Goal: Check status: Check status

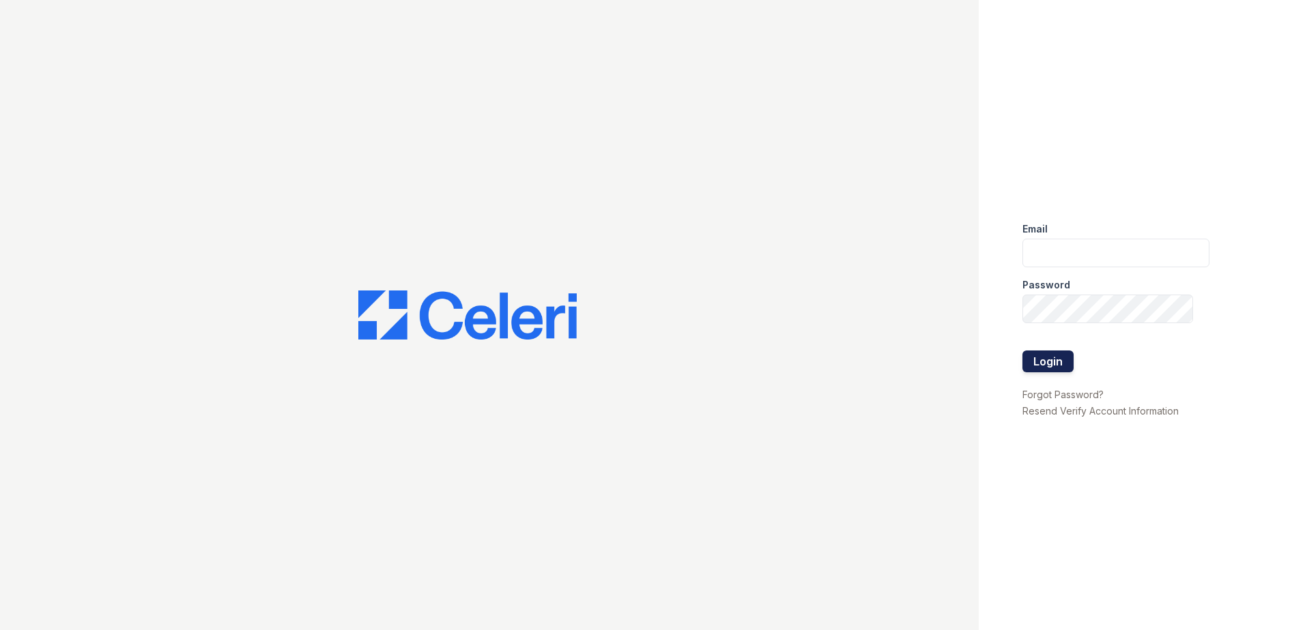
type input "ArriveMinnetonka@trinity-PM.com"
click at [1045, 364] on button "Login" at bounding box center [1047, 362] width 51 height 22
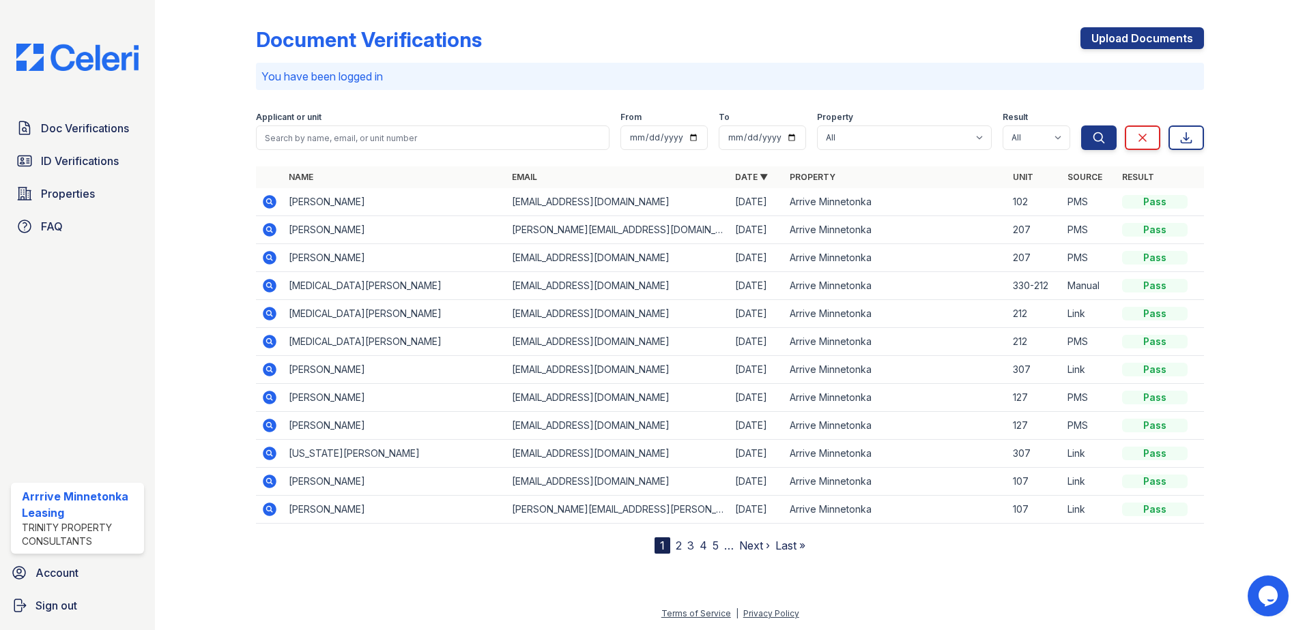
click at [276, 197] on icon at bounding box center [269, 202] width 16 height 16
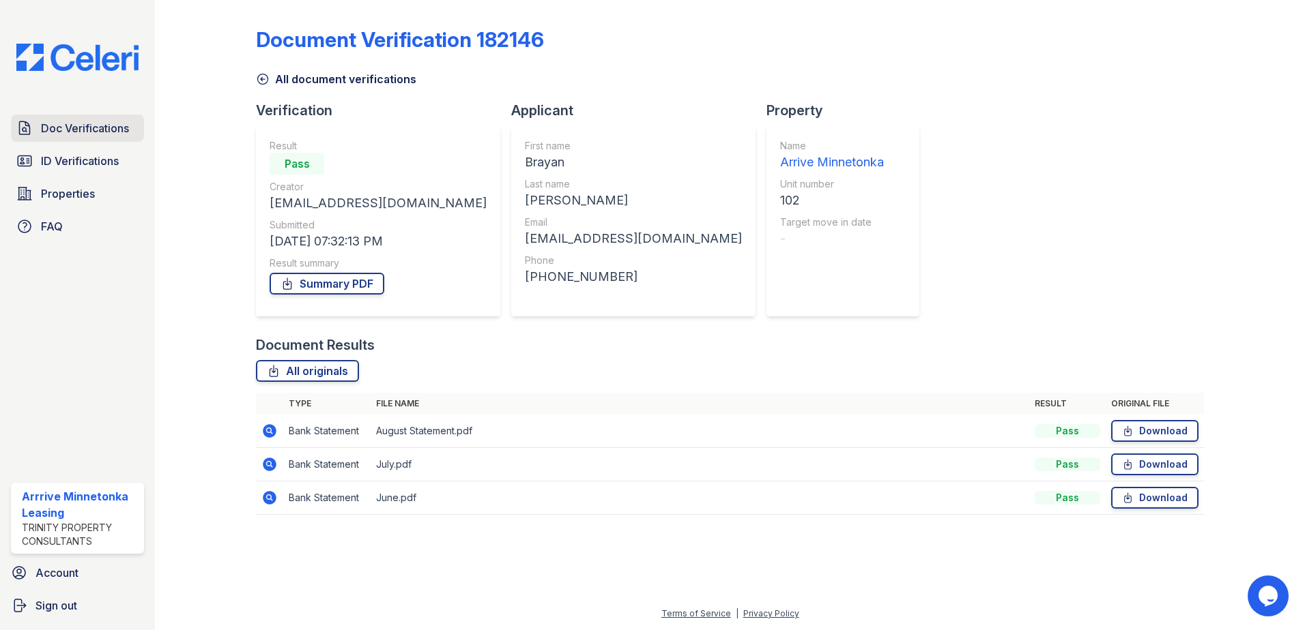
click at [44, 130] on span "Doc Verifications" at bounding box center [85, 128] width 88 height 16
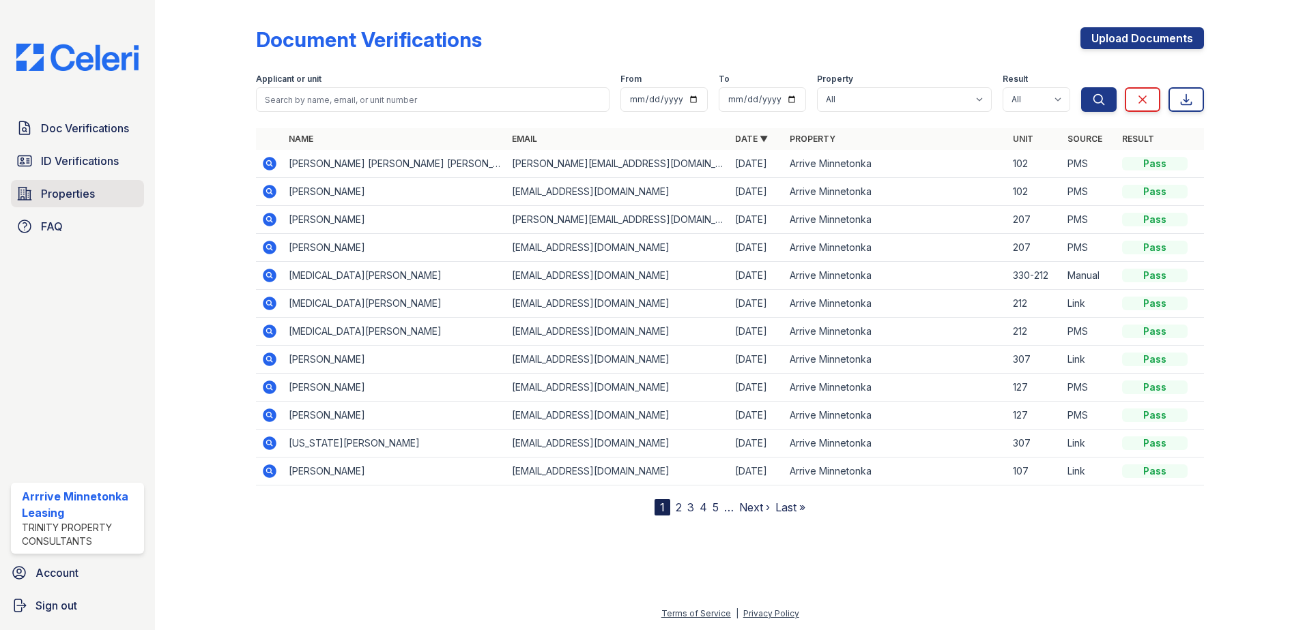
click at [53, 197] on span "Properties" at bounding box center [68, 194] width 54 height 16
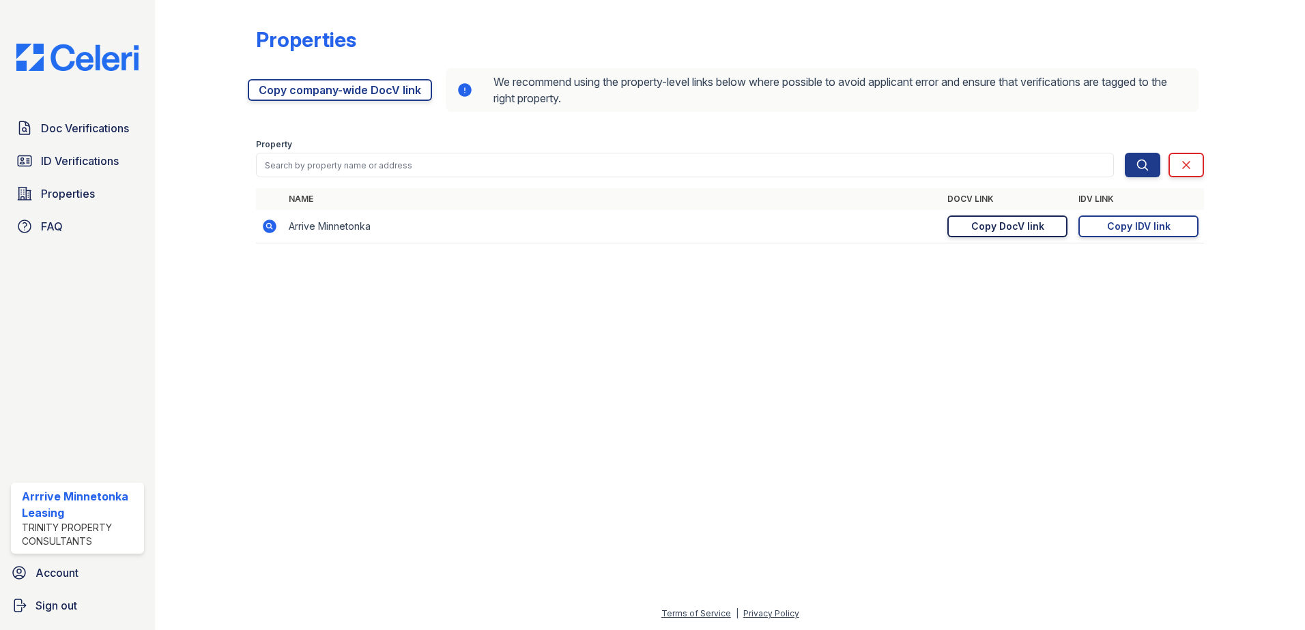
click at [985, 227] on div "Copy DocV link" at bounding box center [1007, 227] width 73 height 14
click at [75, 131] on span "Doc Verifications" at bounding box center [85, 128] width 88 height 16
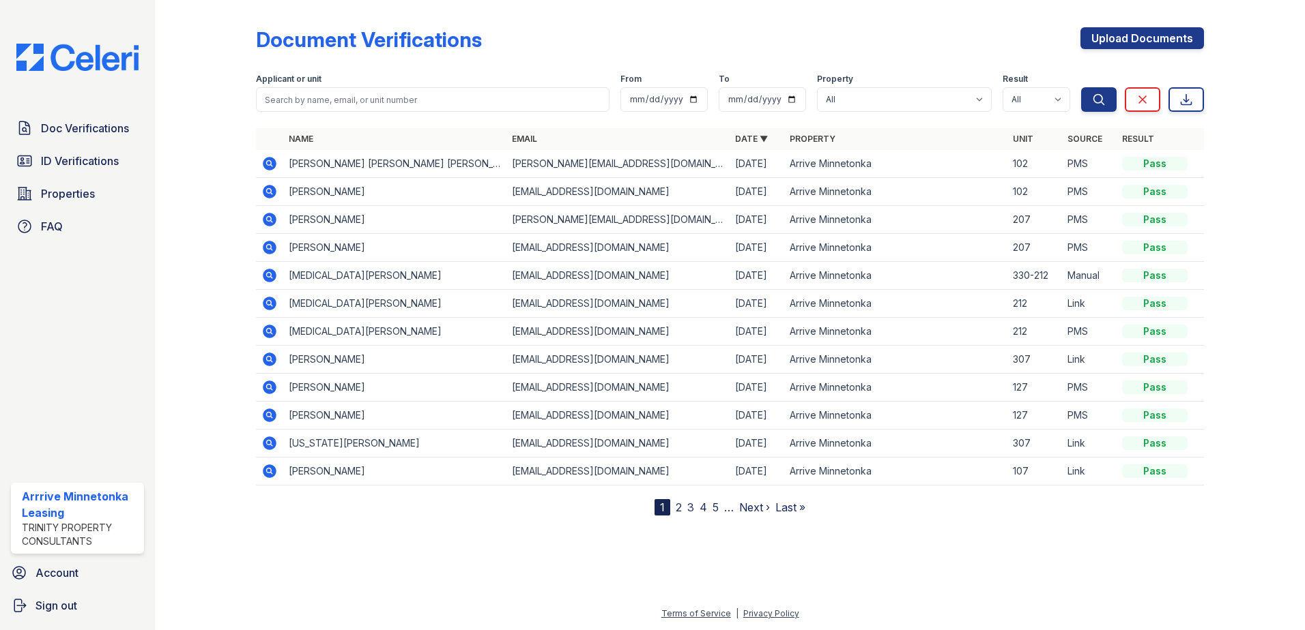
click at [274, 222] on icon at bounding box center [270, 220] width 14 height 14
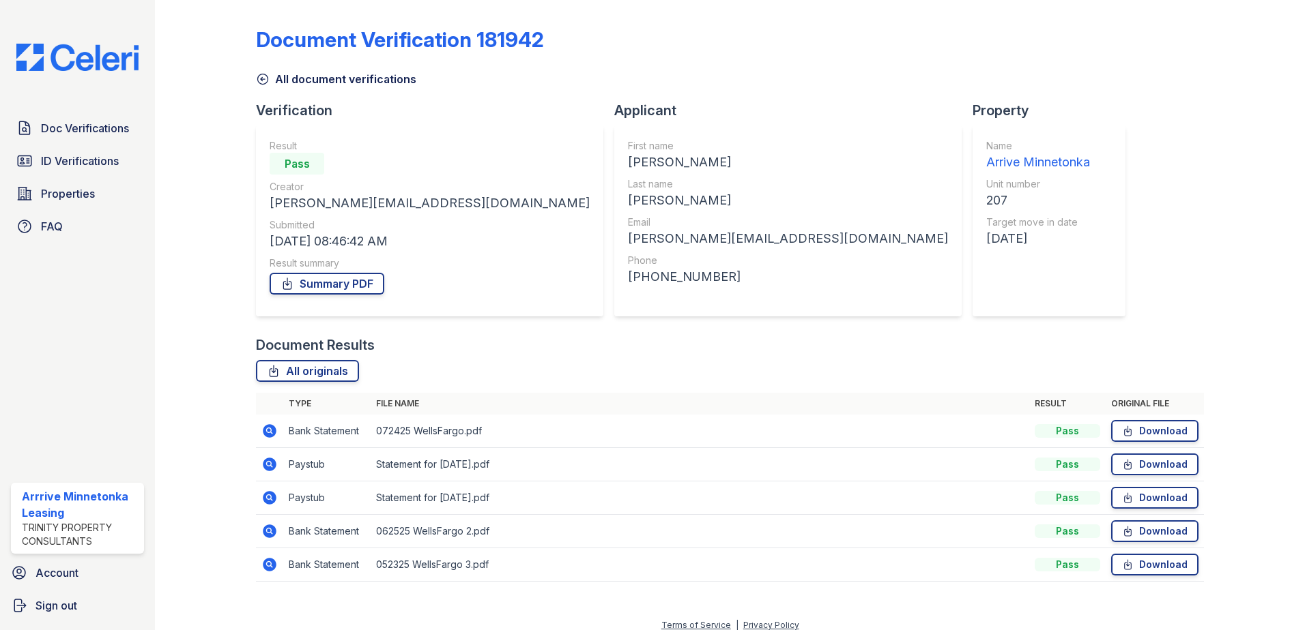
click at [267, 467] on icon at bounding box center [270, 465] width 14 height 14
click at [268, 500] on icon at bounding box center [270, 498] width 14 height 14
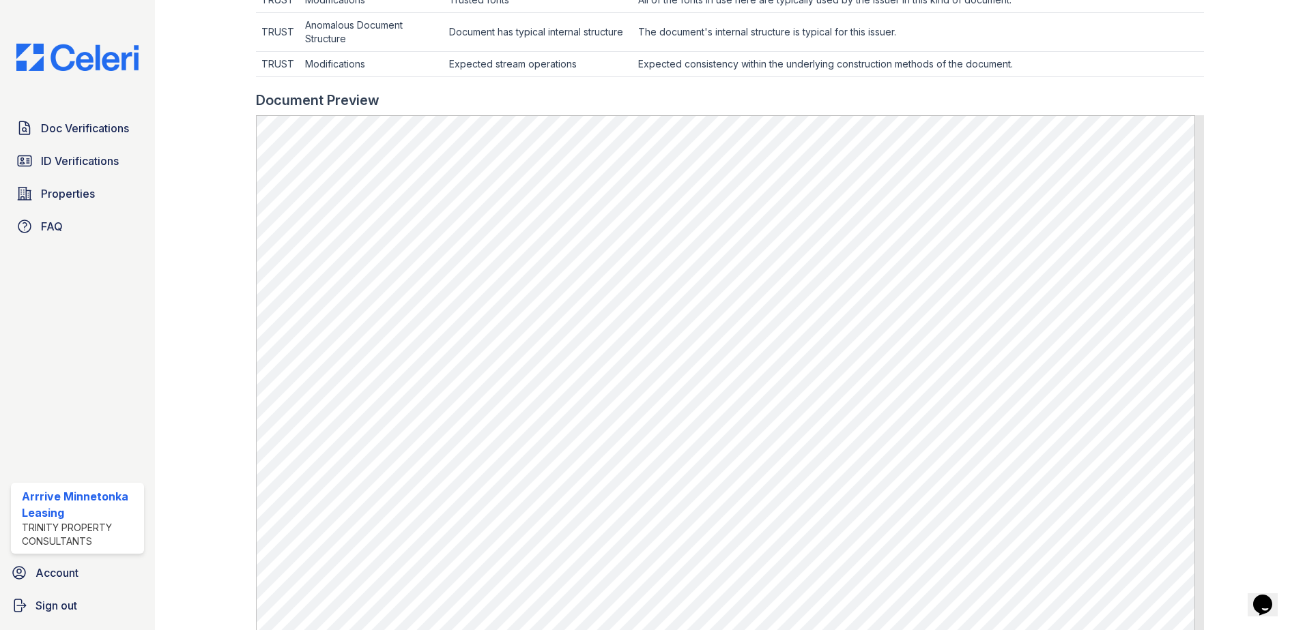
scroll to position [478, 0]
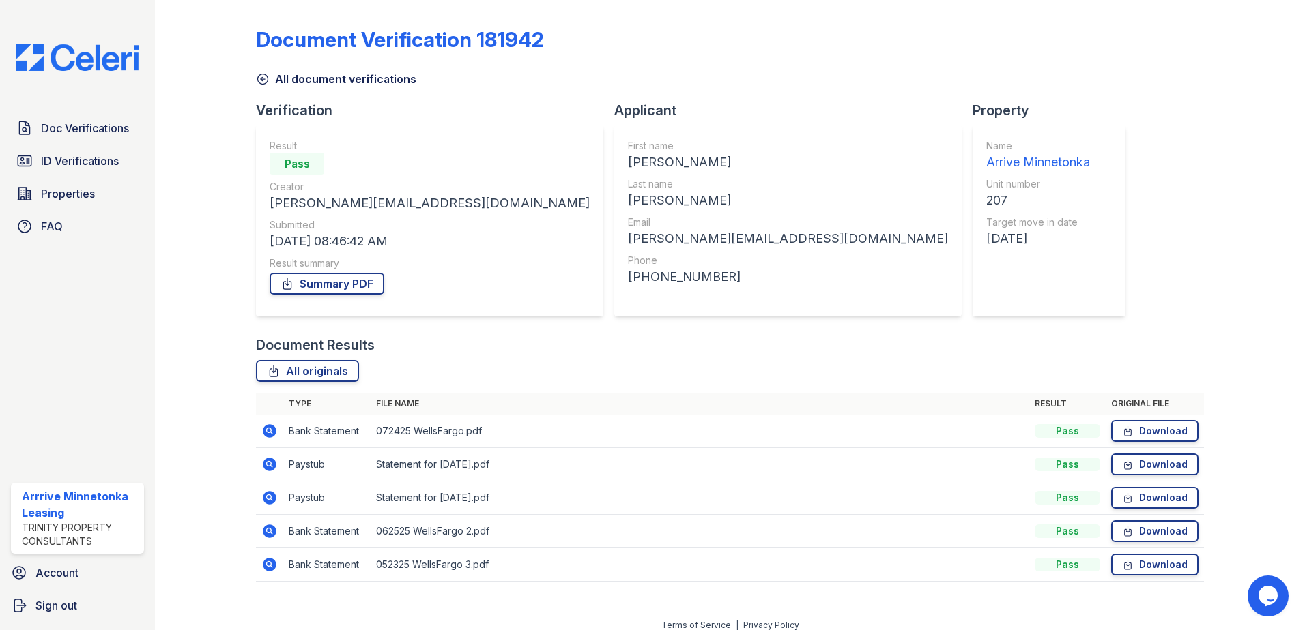
click at [270, 499] on icon at bounding box center [269, 498] width 16 height 16
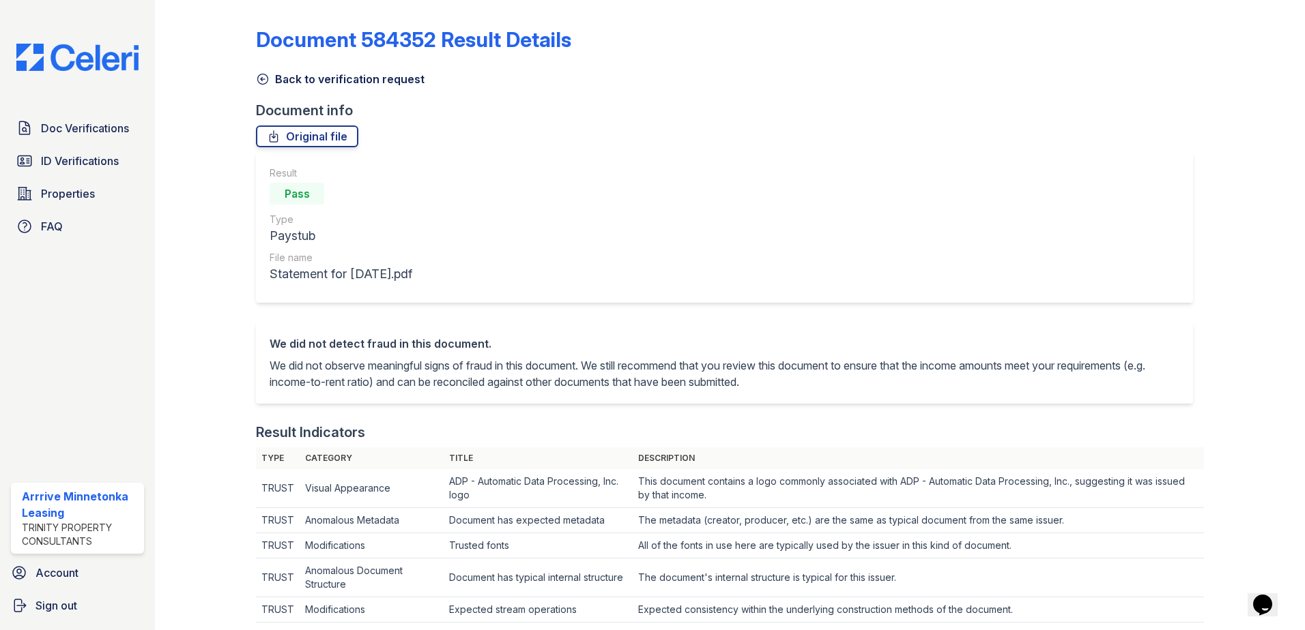
click at [656, 177] on div "Result Pass Type Paystub File name Statement for [DATE].pdf" at bounding box center [724, 228] width 937 height 150
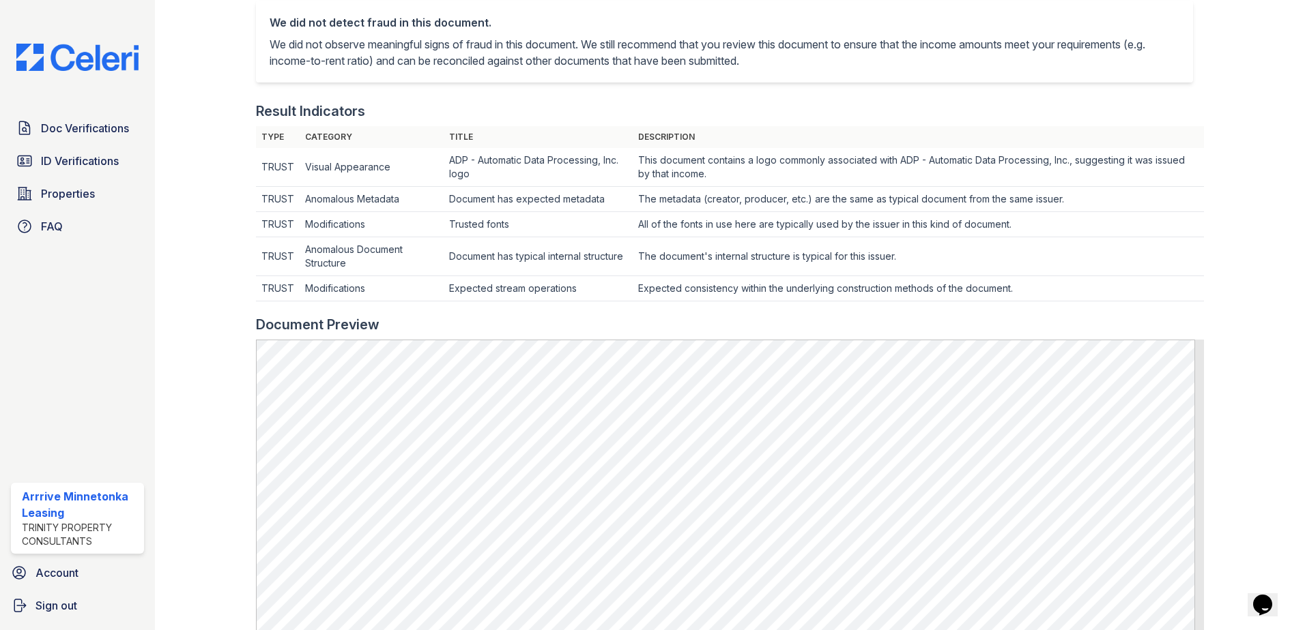
scroll to position [409, 0]
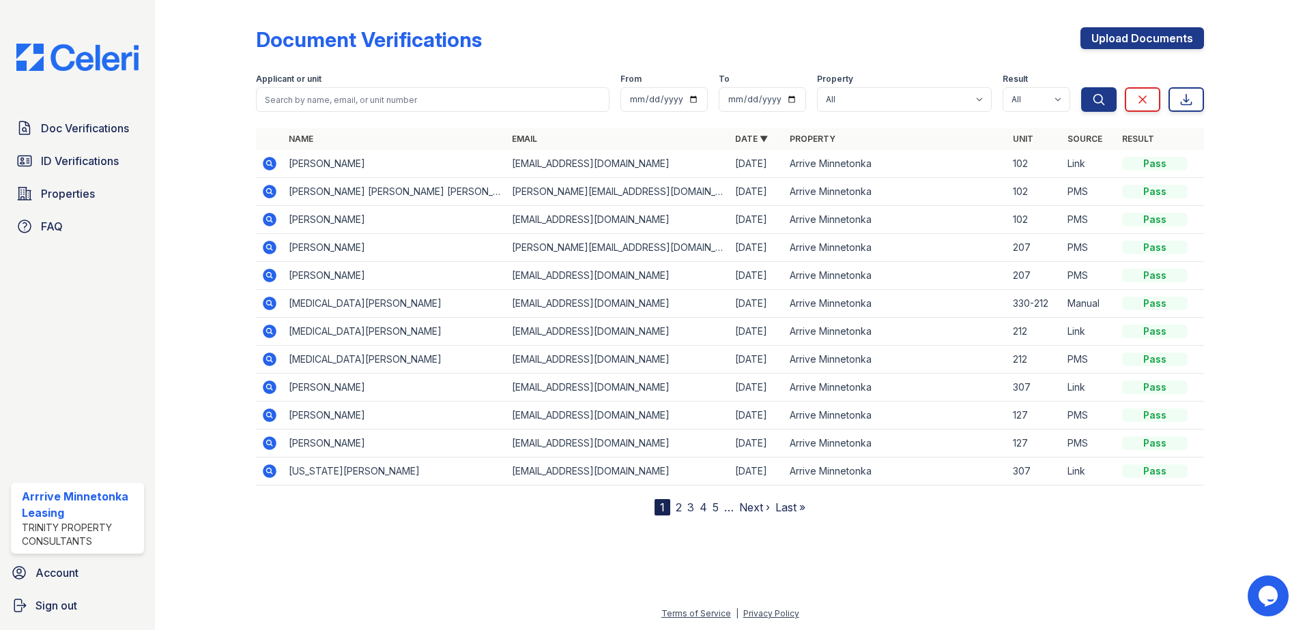
click at [275, 276] on icon at bounding box center [270, 276] width 14 height 14
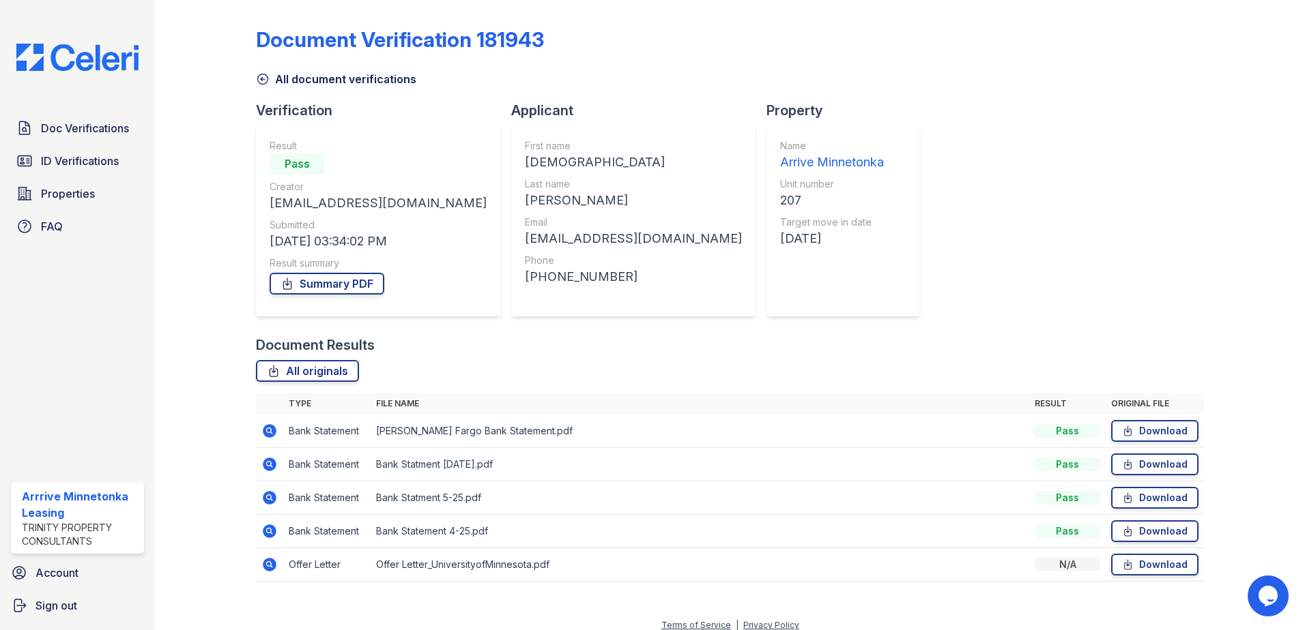
click at [269, 569] on icon at bounding box center [270, 565] width 14 height 14
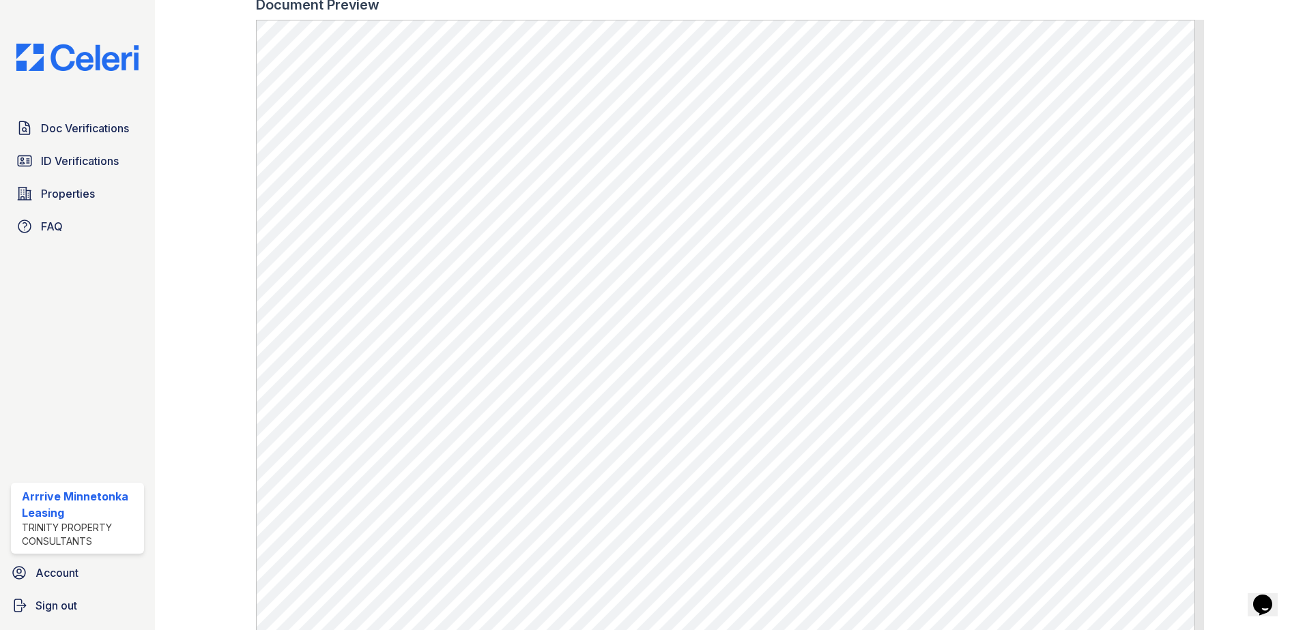
scroll to position [358, 0]
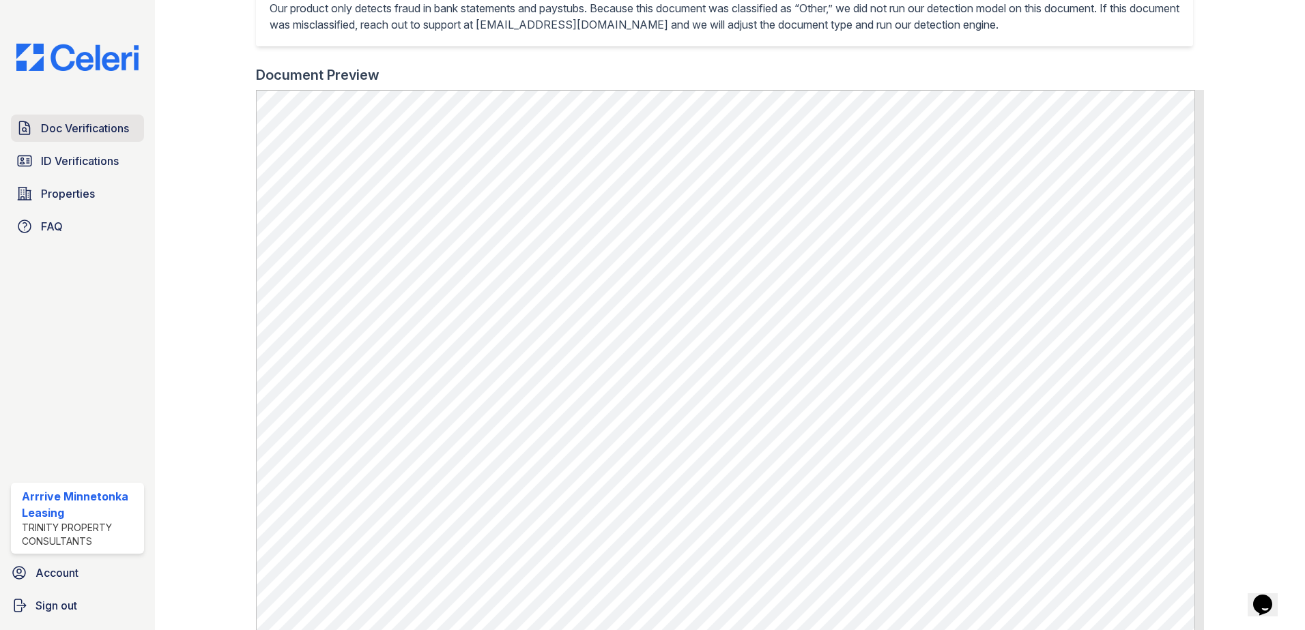
click at [90, 129] on span "Doc Verifications" at bounding box center [85, 128] width 88 height 16
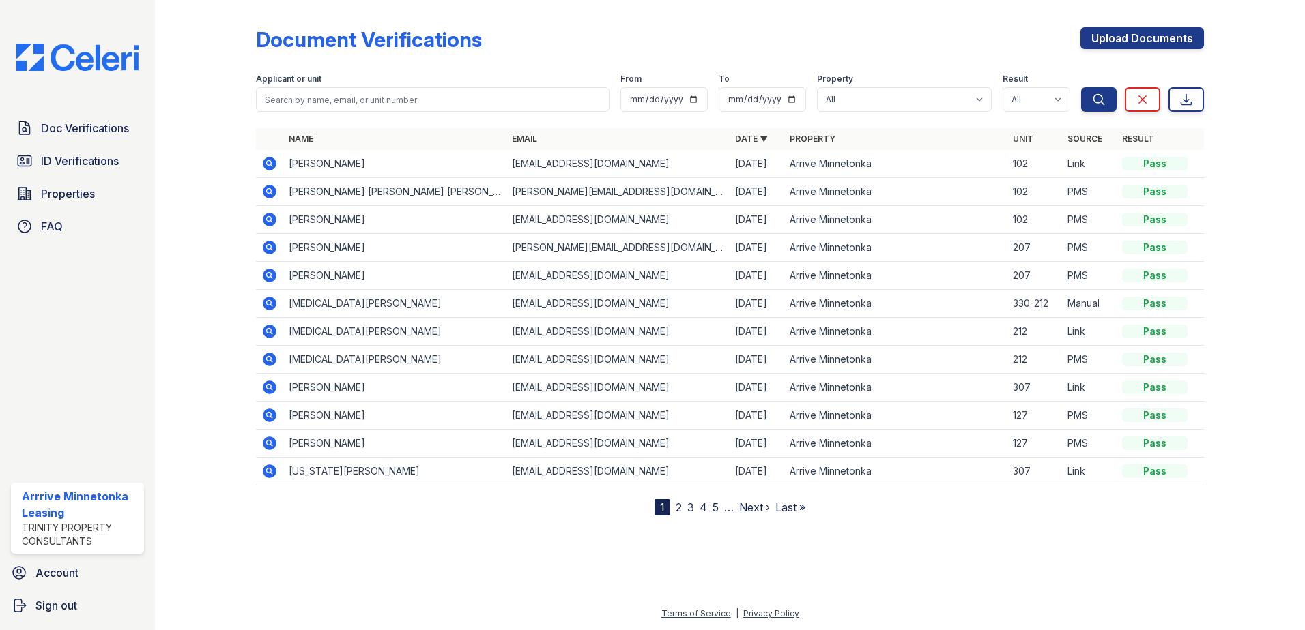
click at [276, 246] on icon at bounding box center [270, 248] width 14 height 14
drag, startPoint x: 57, startPoint y: 184, endPoint x: 38, endPoint y: 184, distance: 19.8
click at [56, 184] on link "Properties" at bounding box center [77, 193] width 133 height 27
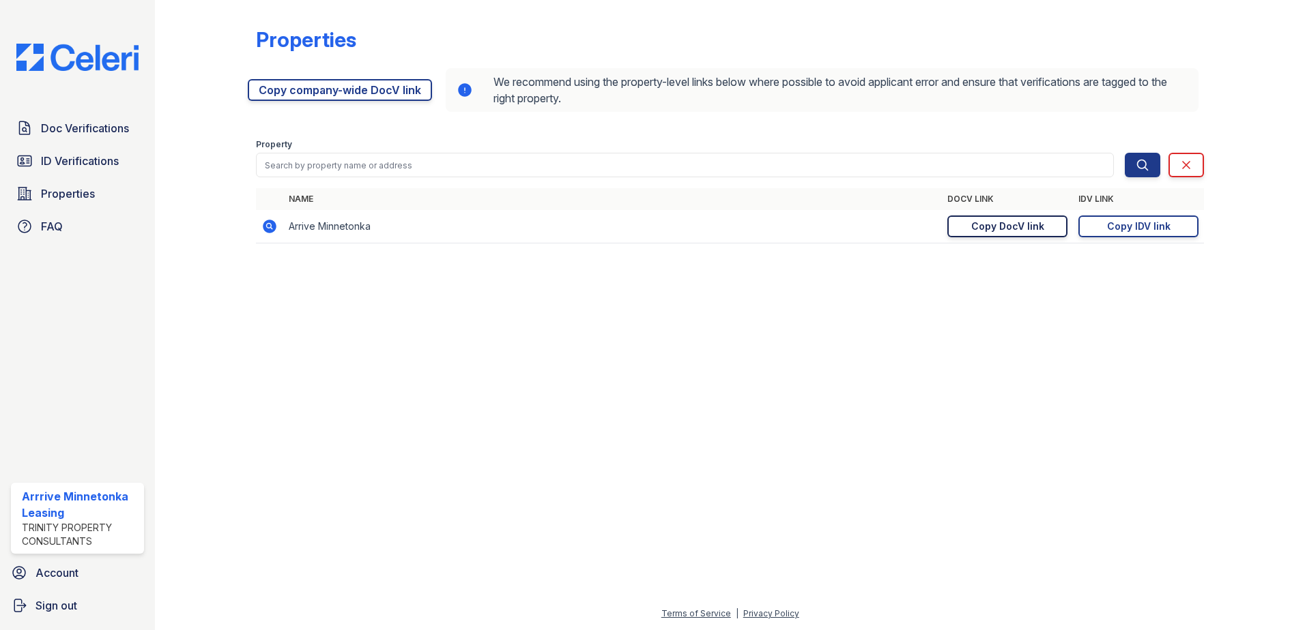
click at [980, 231] on div "Copy DocV link" at bounding box center [1007, 227] width 73 height 14
click at [72, 136] on span "Doc Verifications" at bounding box center [85, 128] width 88 height 16
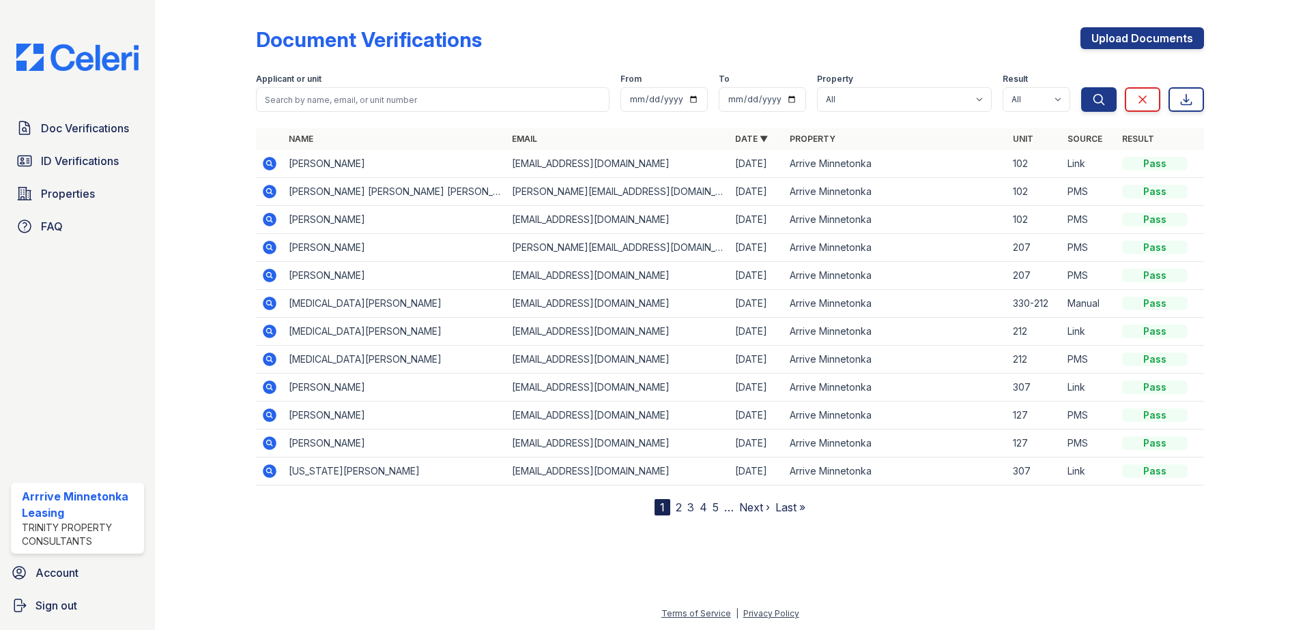
click at [274, 169] on icon at bounding box center [269, 164] width 16 height 16
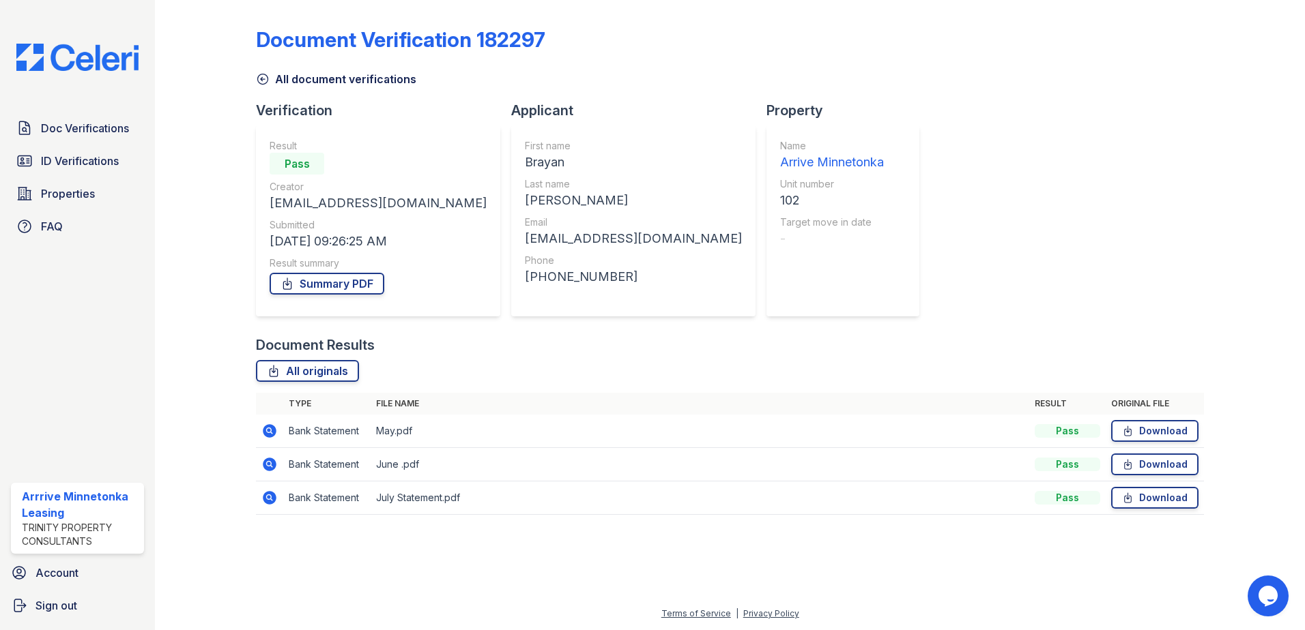
click at [167, 373] on div "Document Verification 182297 All document verifications Verification Result Pas…" at bounding box center [730, 315] width 1150 height 630
click at [274, 429] on icon at bounding box center [270, 431] width 14 height 14
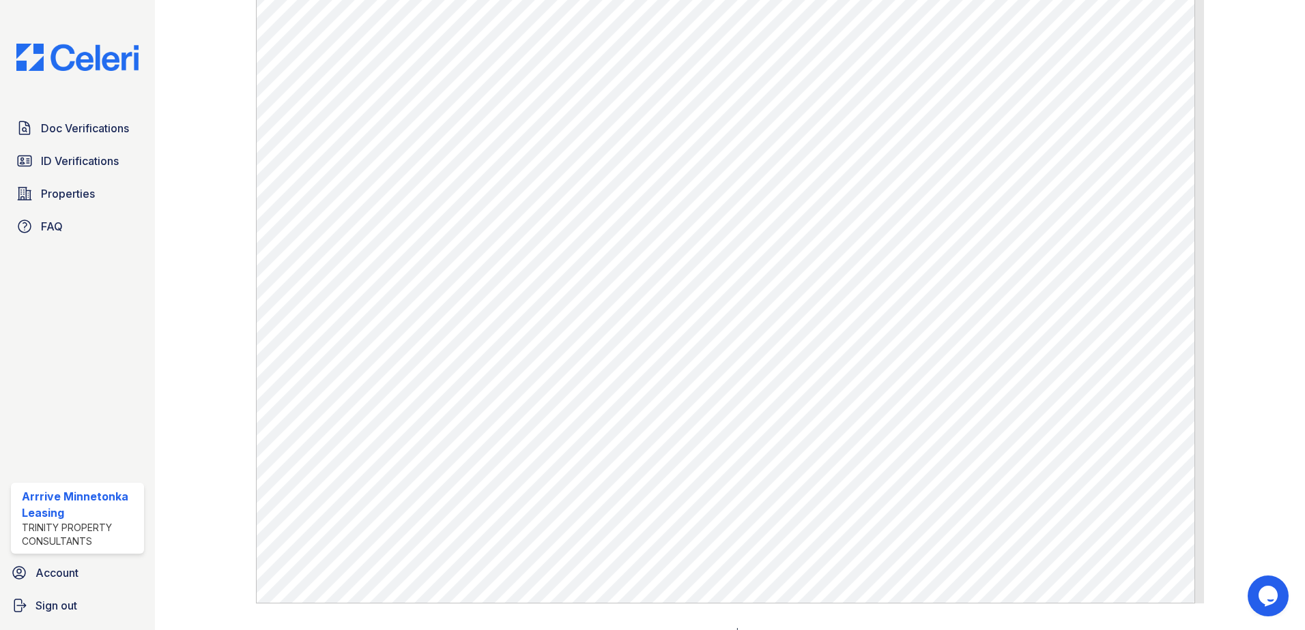
scroll to position [682, 0]
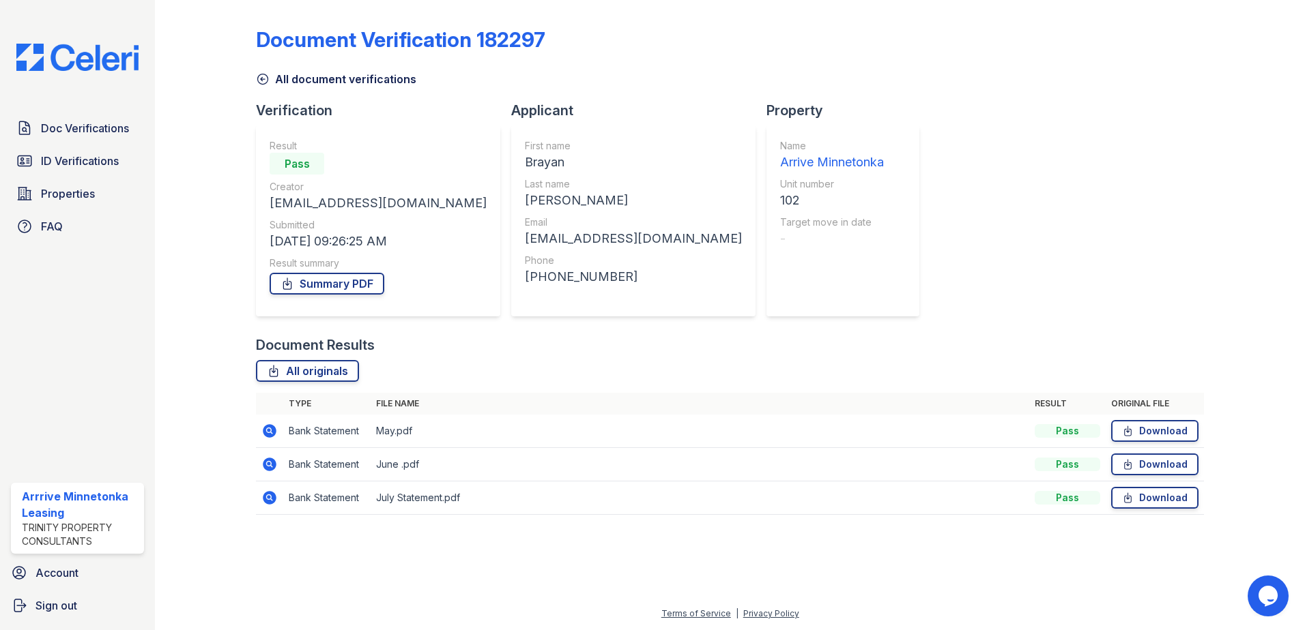
click at [265, 464] on icon at bounding box center [270, 465] width 14 height 14
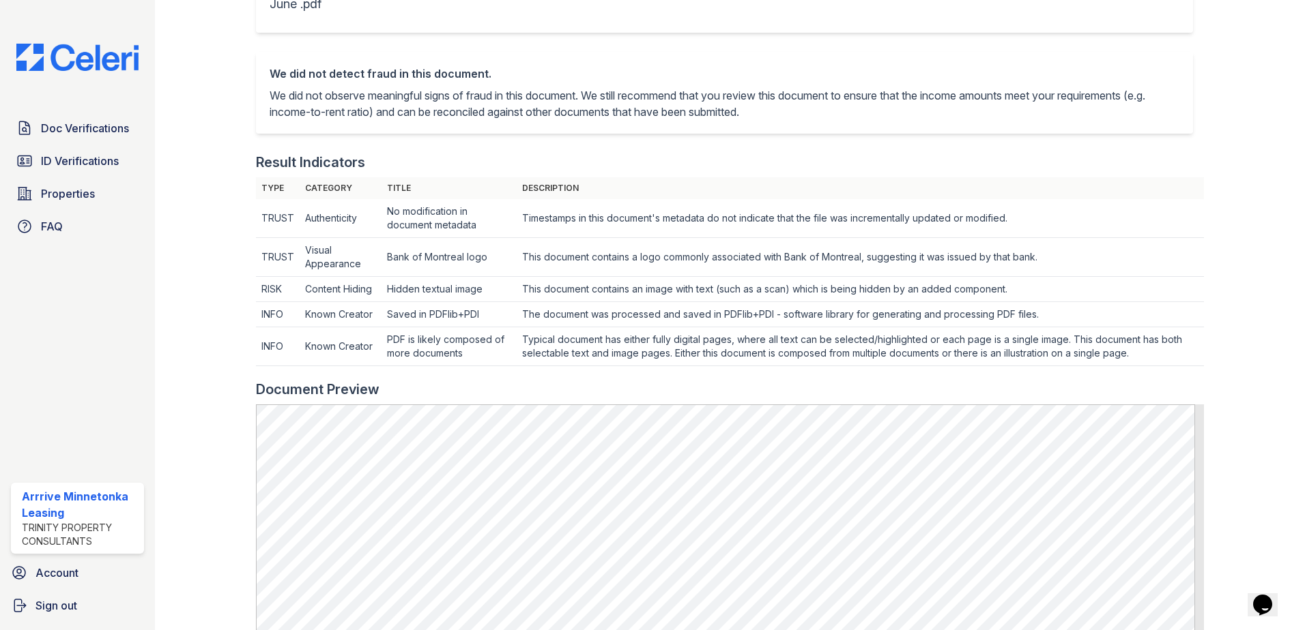
scroll to position [682, 0]
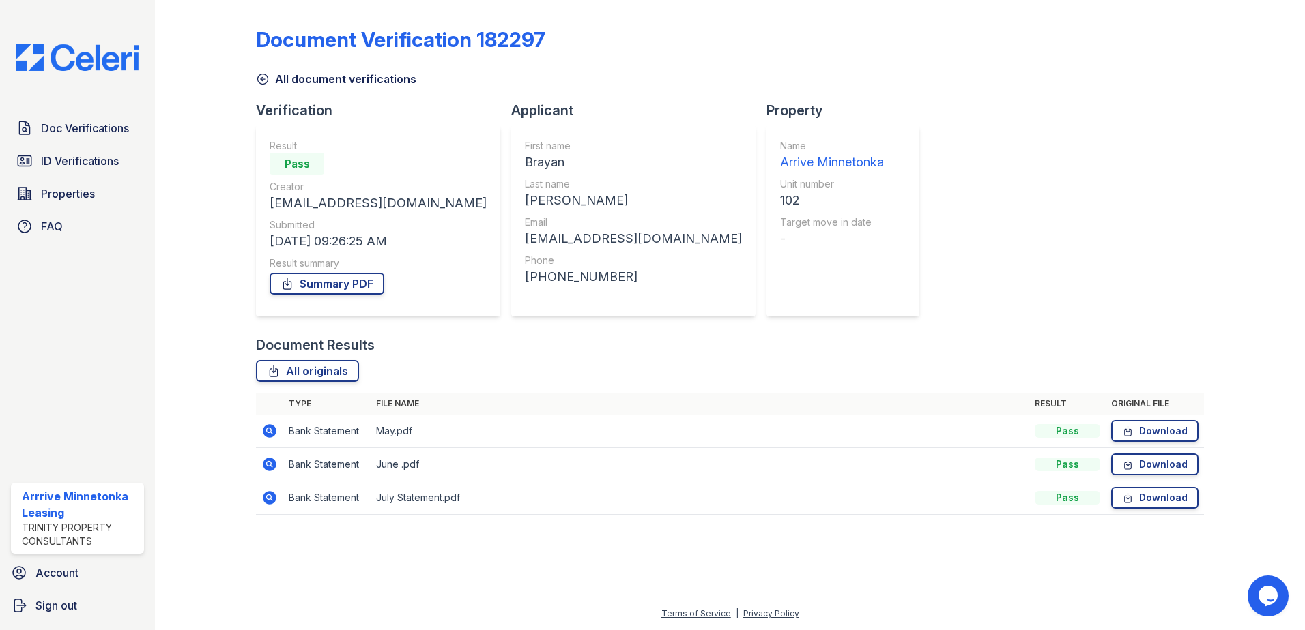
click at [265, 500] on icon at bounding box center [270, 498] width 14 height 14
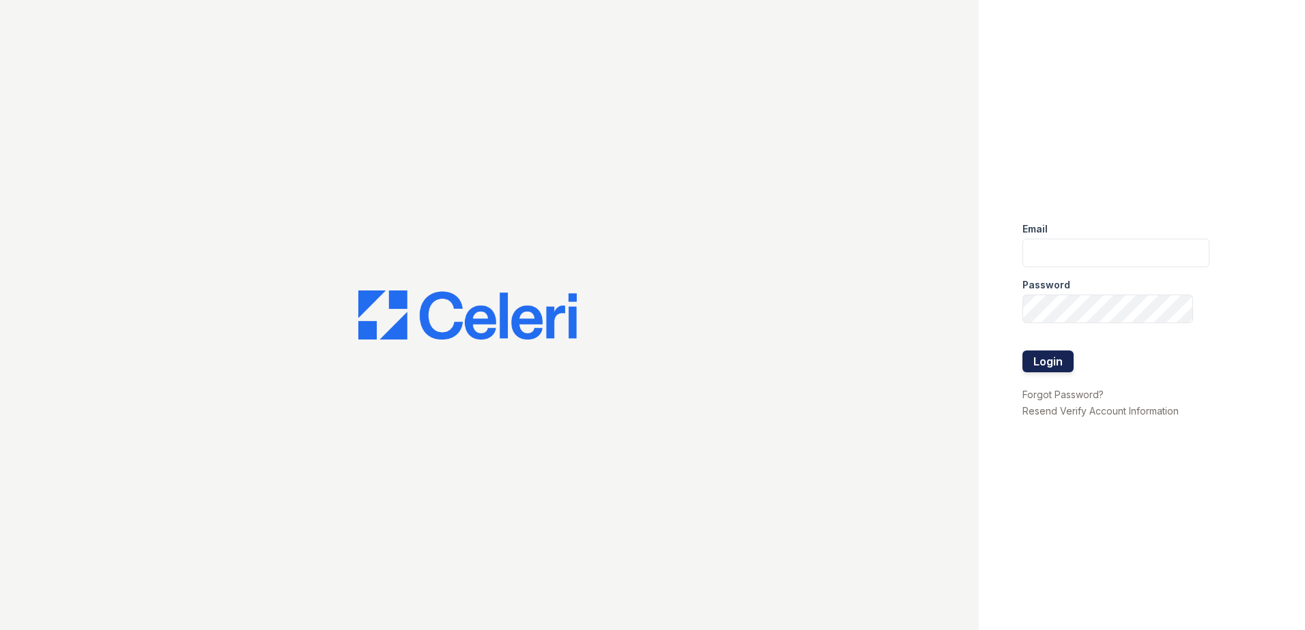
type input "[EMAIL_ADDRESS][DOMAIN_NAME]"
click at [1038, 368] on button "Login" at bounding box center [1047, 362] width 51 height 22
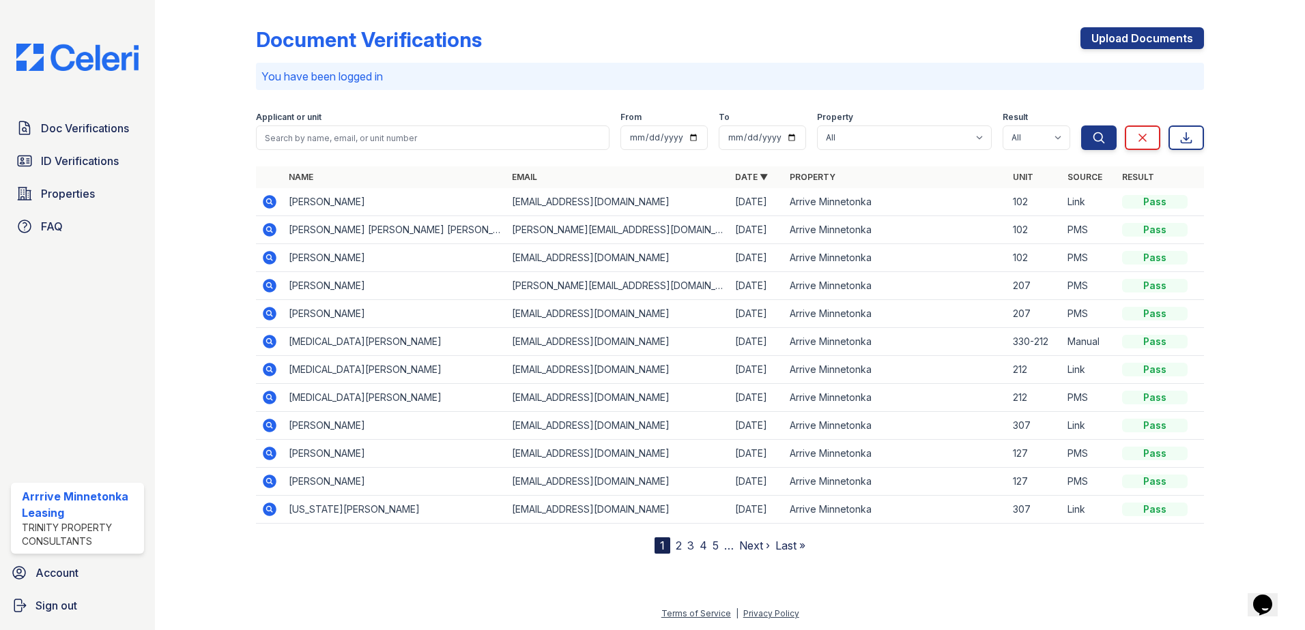
click at [265, 312] on icon at bounding box center [270, 314] width 14 height 14
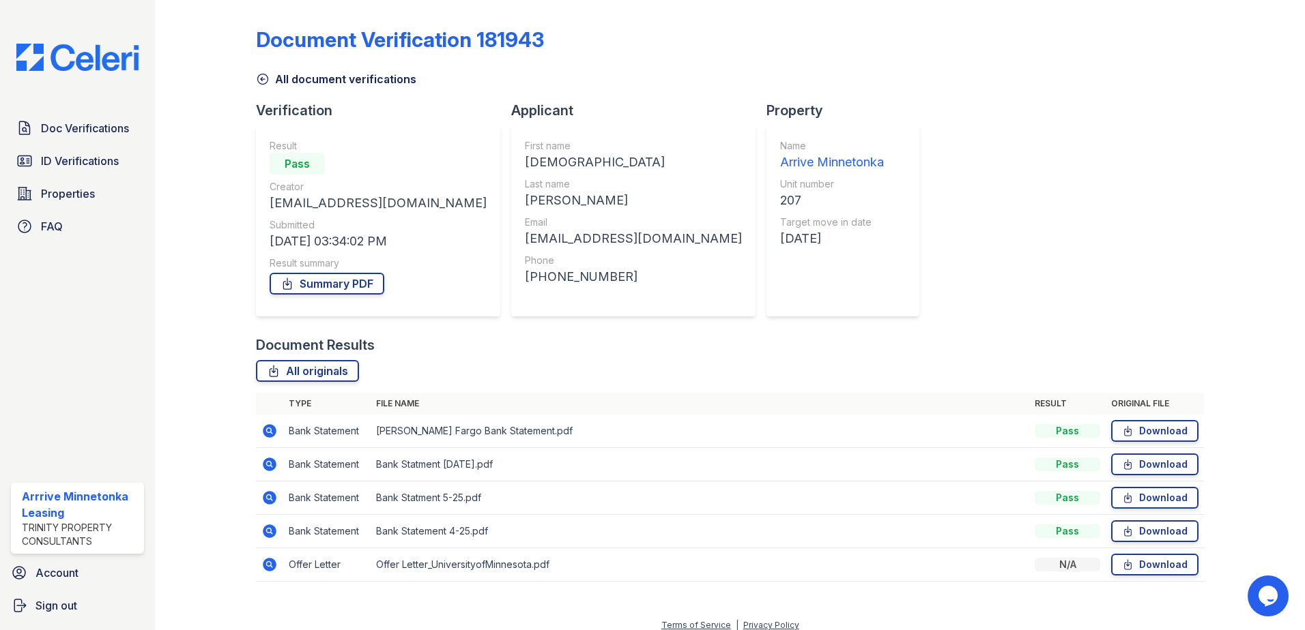
click at [556, 353] on div "Document Results" at bounding box center [730, 345] width 948 height 19
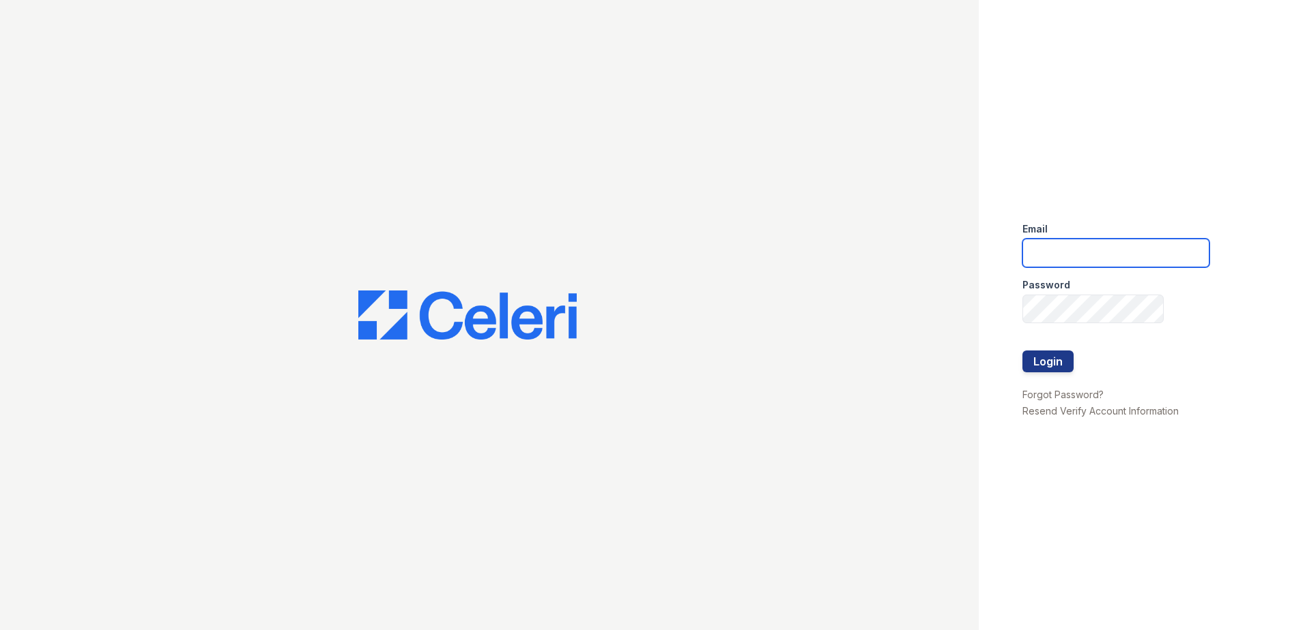
type input "[EMAIL_ADDRESS][DOMAIN_NAME]"
click at [1046, 375] on div at bounding box center [1115, 380] width 187 height 14
click at [1051, 362] on button "Login" at bounding box center [1047, 362] width 51 height 22
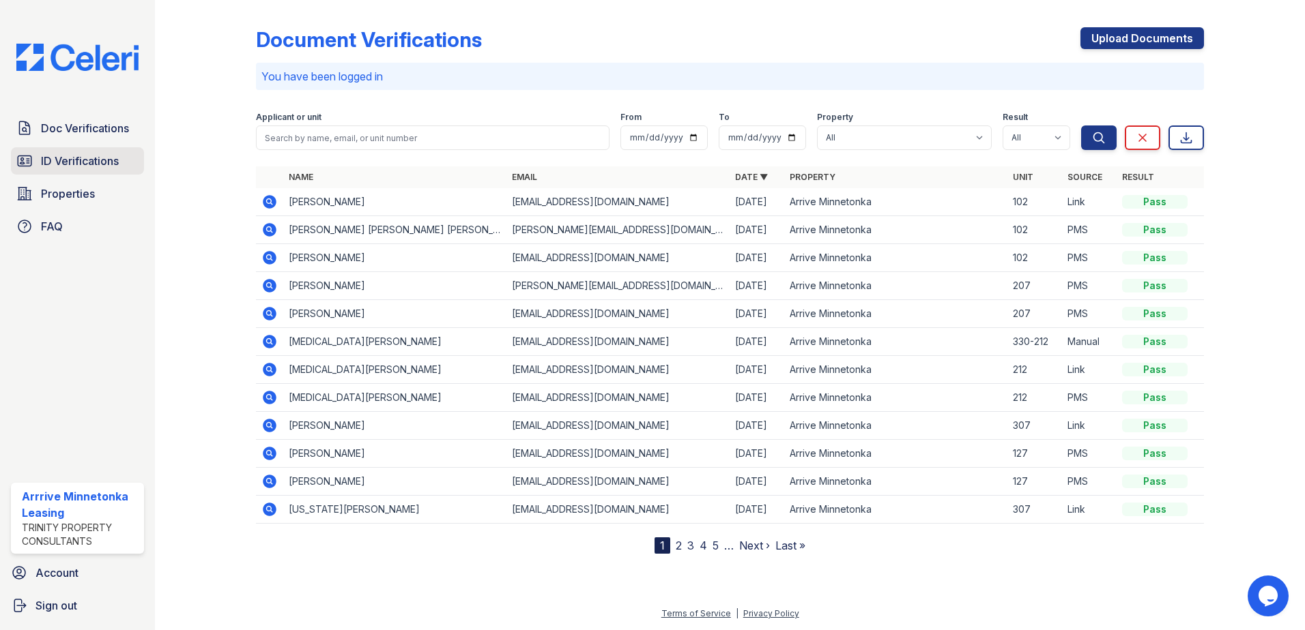
drag, startPoint x: 84, startPoint y: 160, endPoint x: 74, endPoint y: 162, distance: 10.6
click at [84, 160] on span "ID Verifications" at bounding box center [80, 161] width 78 height 16
